Goal: Task Accomplishment & Management: Manage account settings

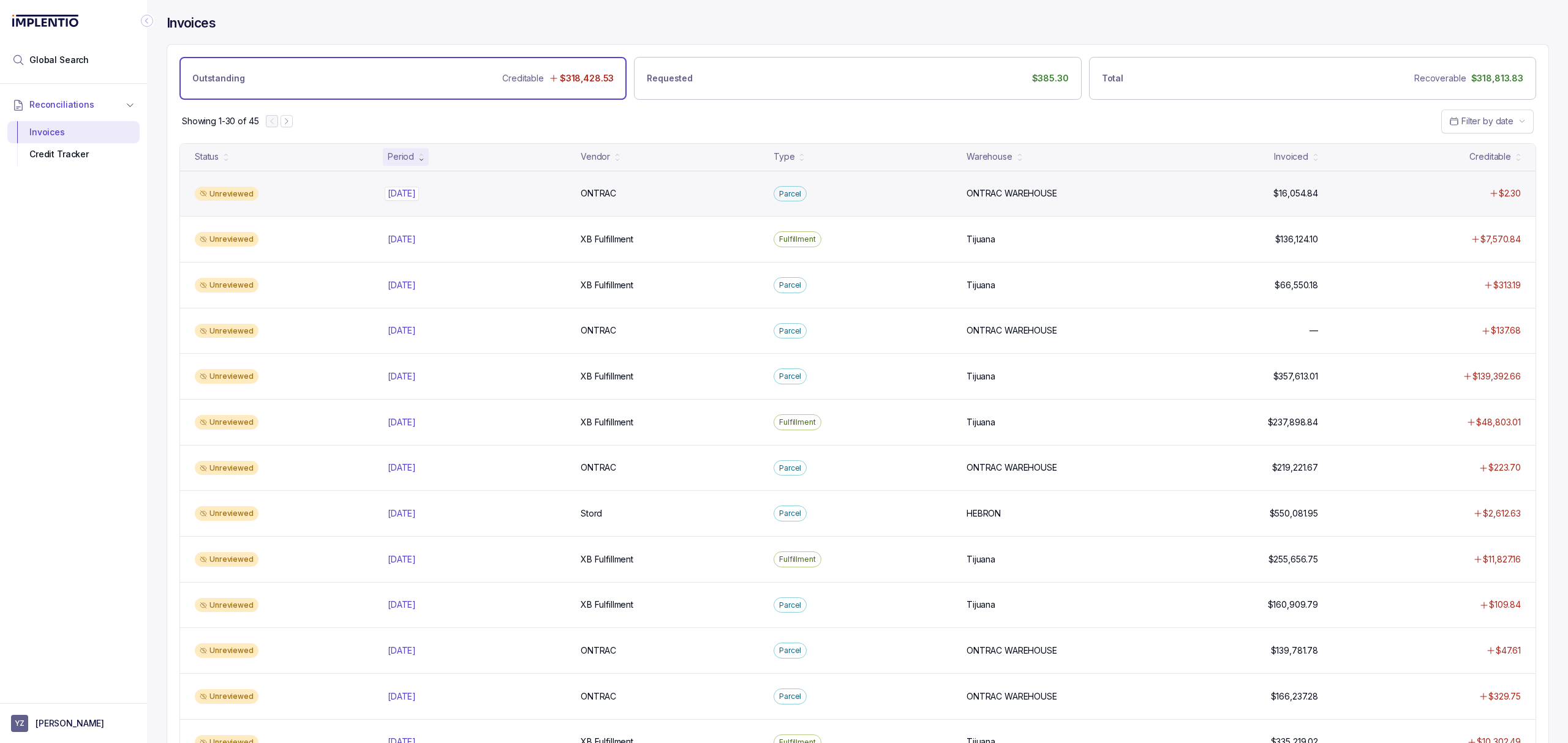
click at [398, 193] on p "[DATE]" at bounding box center [402, 193] width 34 height 14
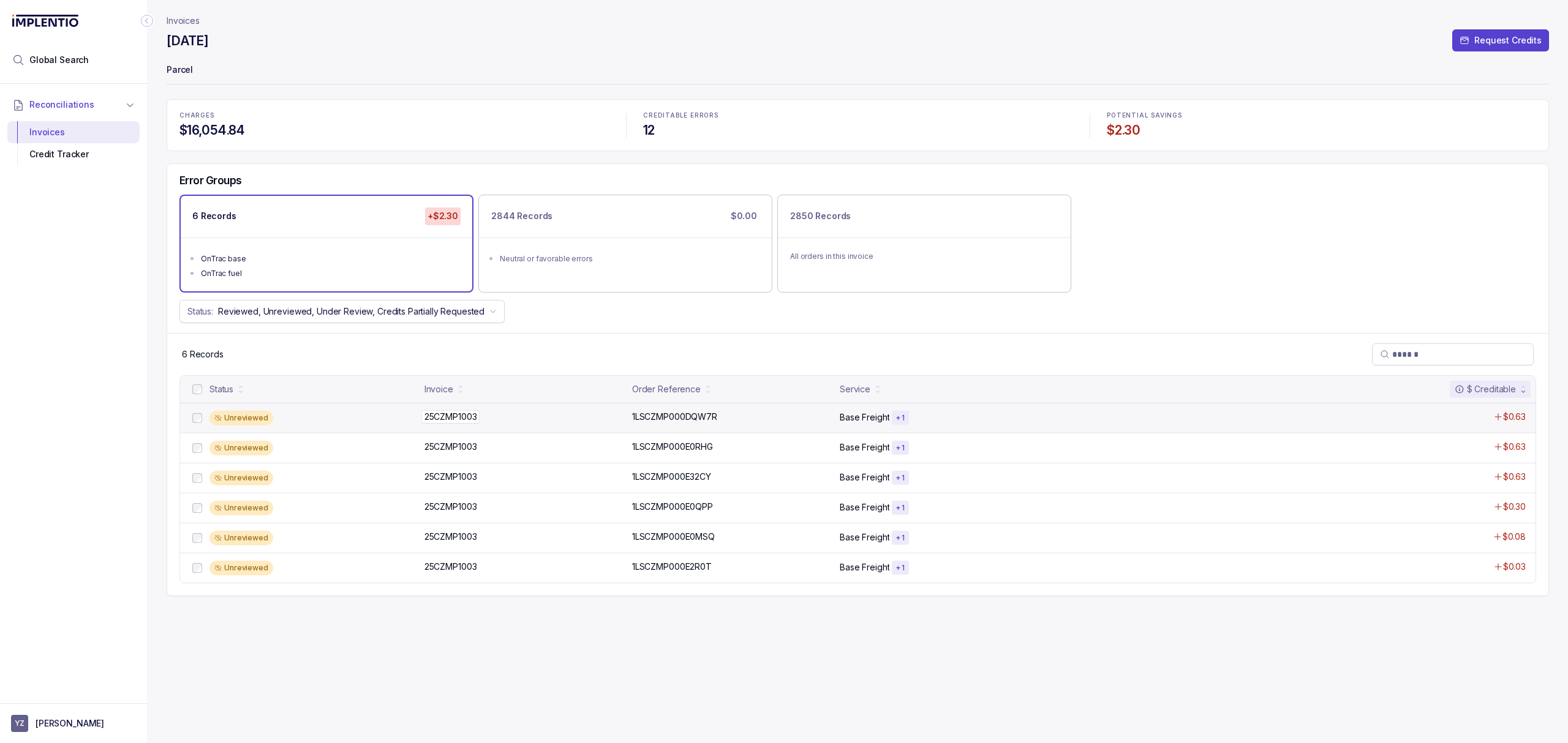
click at [442, 419] on p "25CZMP1003" at bounding box center [451, 417] width 59 height 14
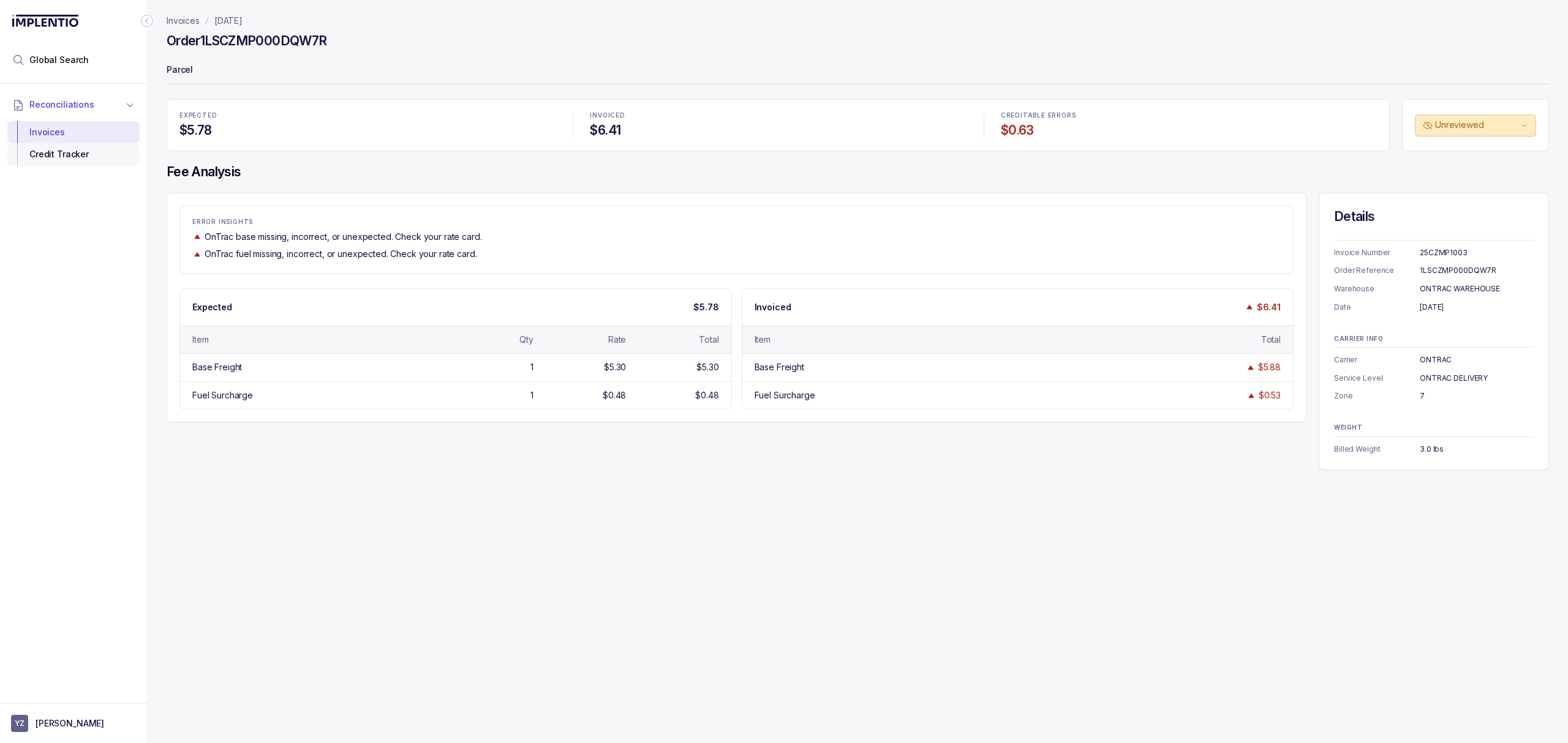
click at [77, 158] on div "Credit Tracker" at bounding box center [74, 154] width 113 height 22
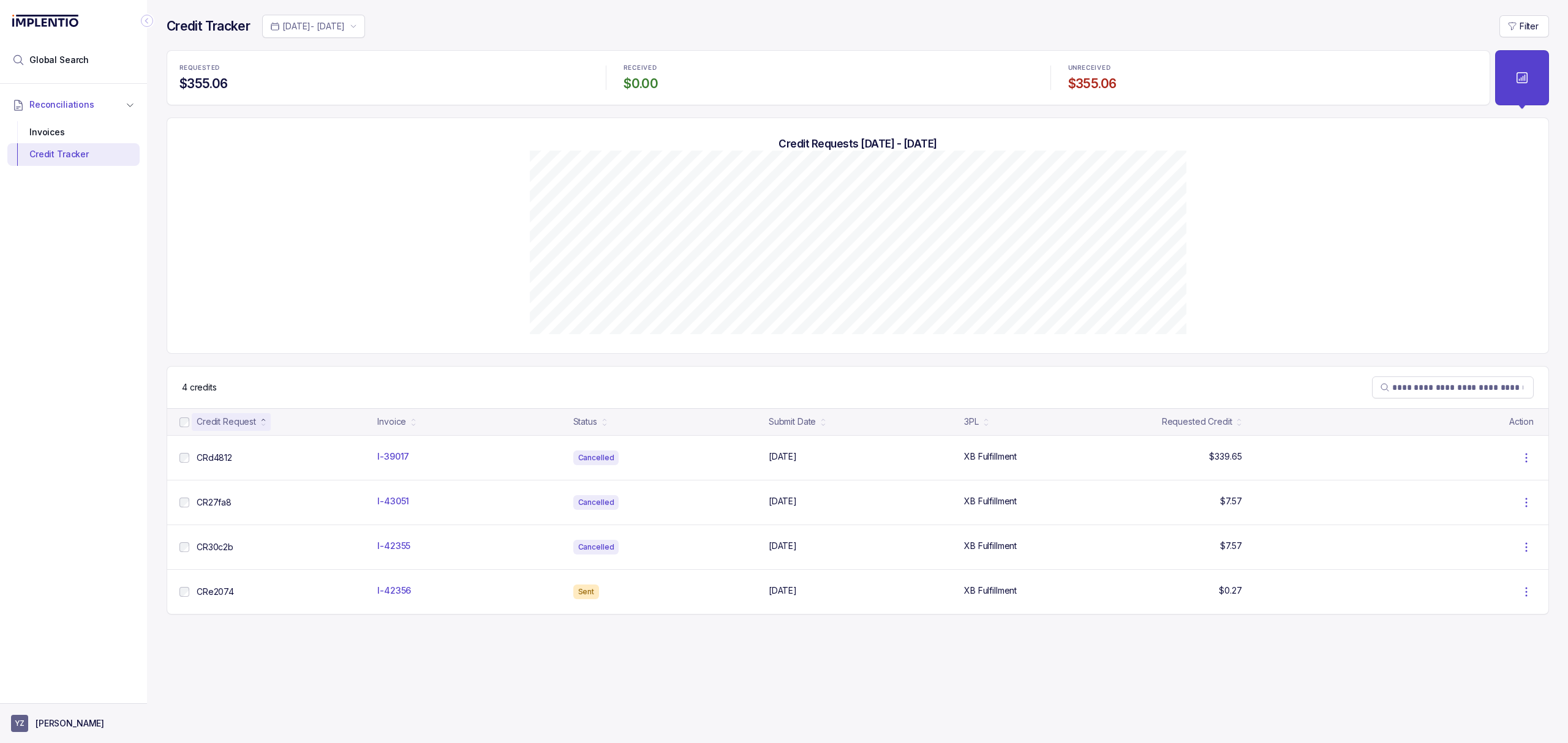
click at [28, 718] on button "YZ [PERSON_NAME]" at bounding box center [74, 724] width 125 height 17
click at [76, 706] on li "Logout" at bounding box center [74, 697] width 126 height 19
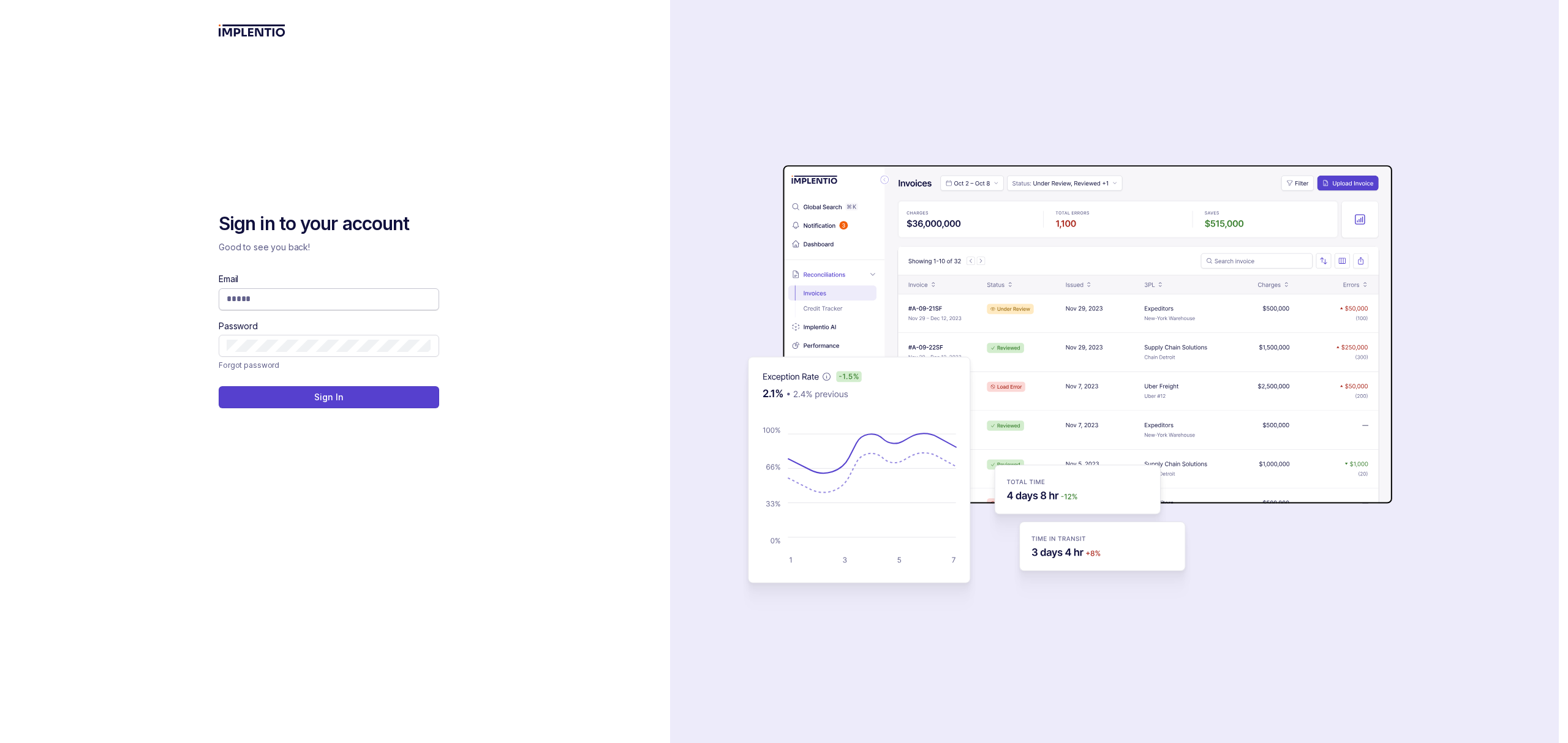
click at [301, 304] on input "Email" at bounding box center [329, 298] width 204 height 12
type input "**********"
